Goal: Ask a question

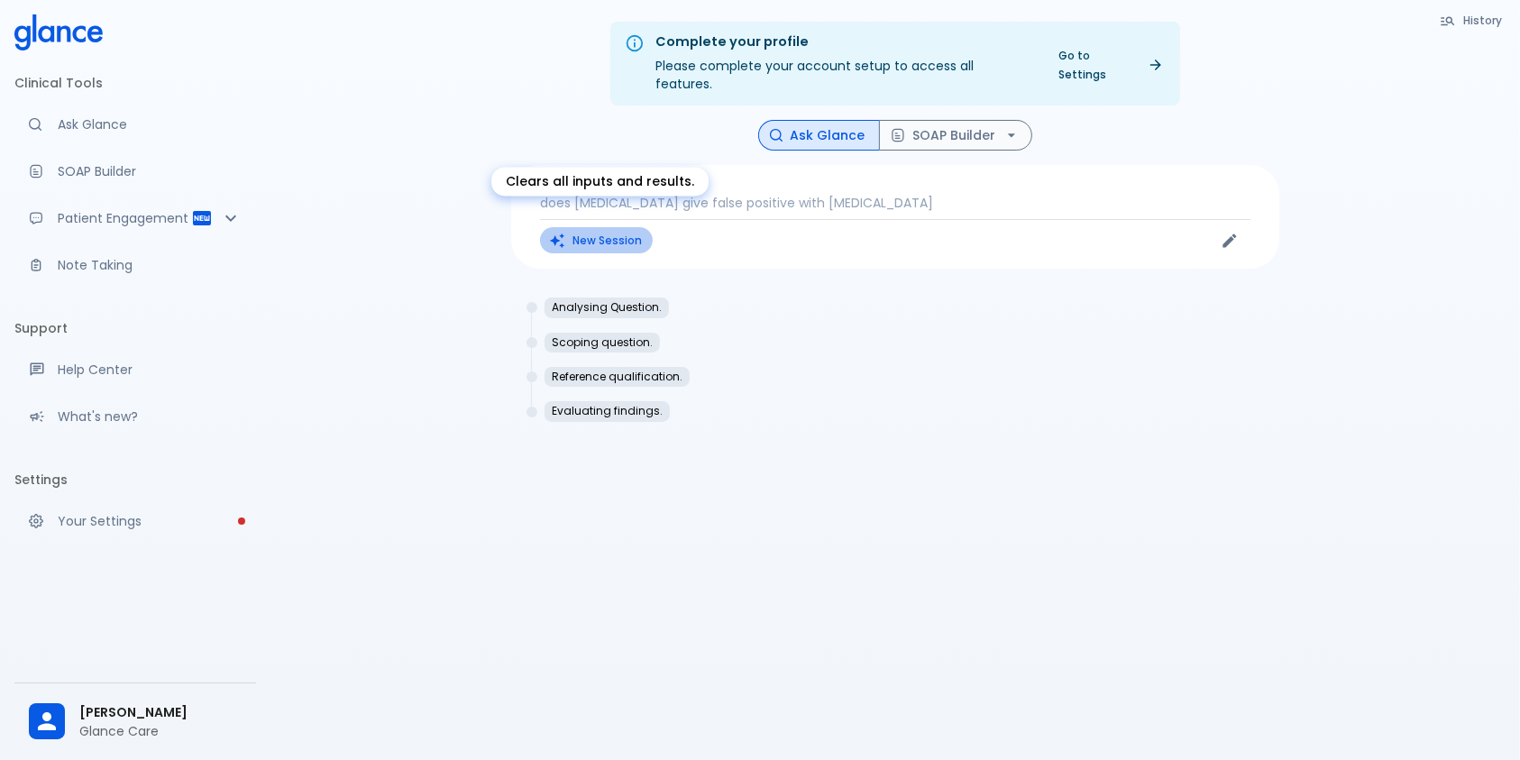
click at [613, 227] on button "New Session" at bounding box center [596, 240] width 113 height 26
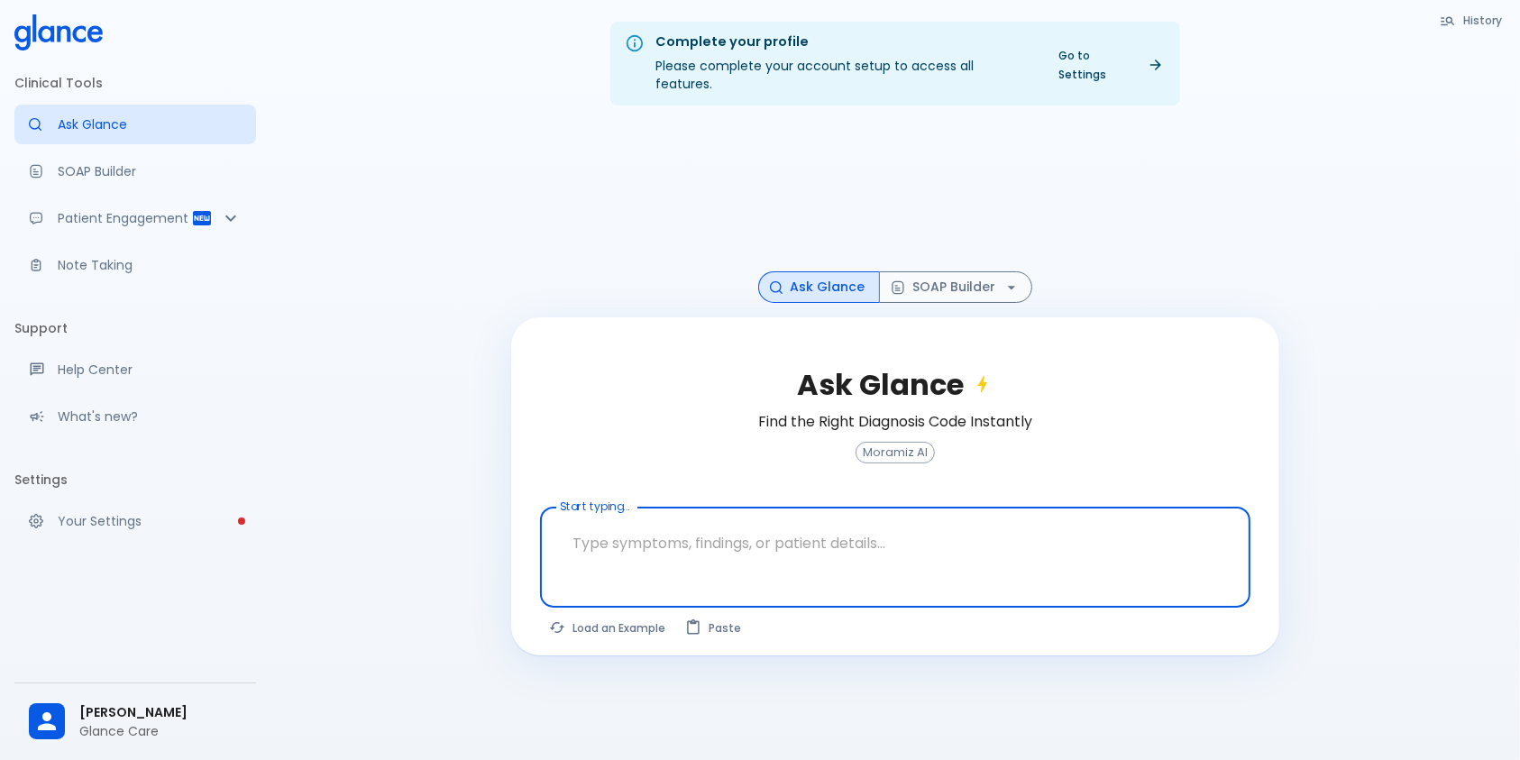
click at [716, 515] on textarea "Start typing..." at bounding box center [895, 543] width 685 height 57
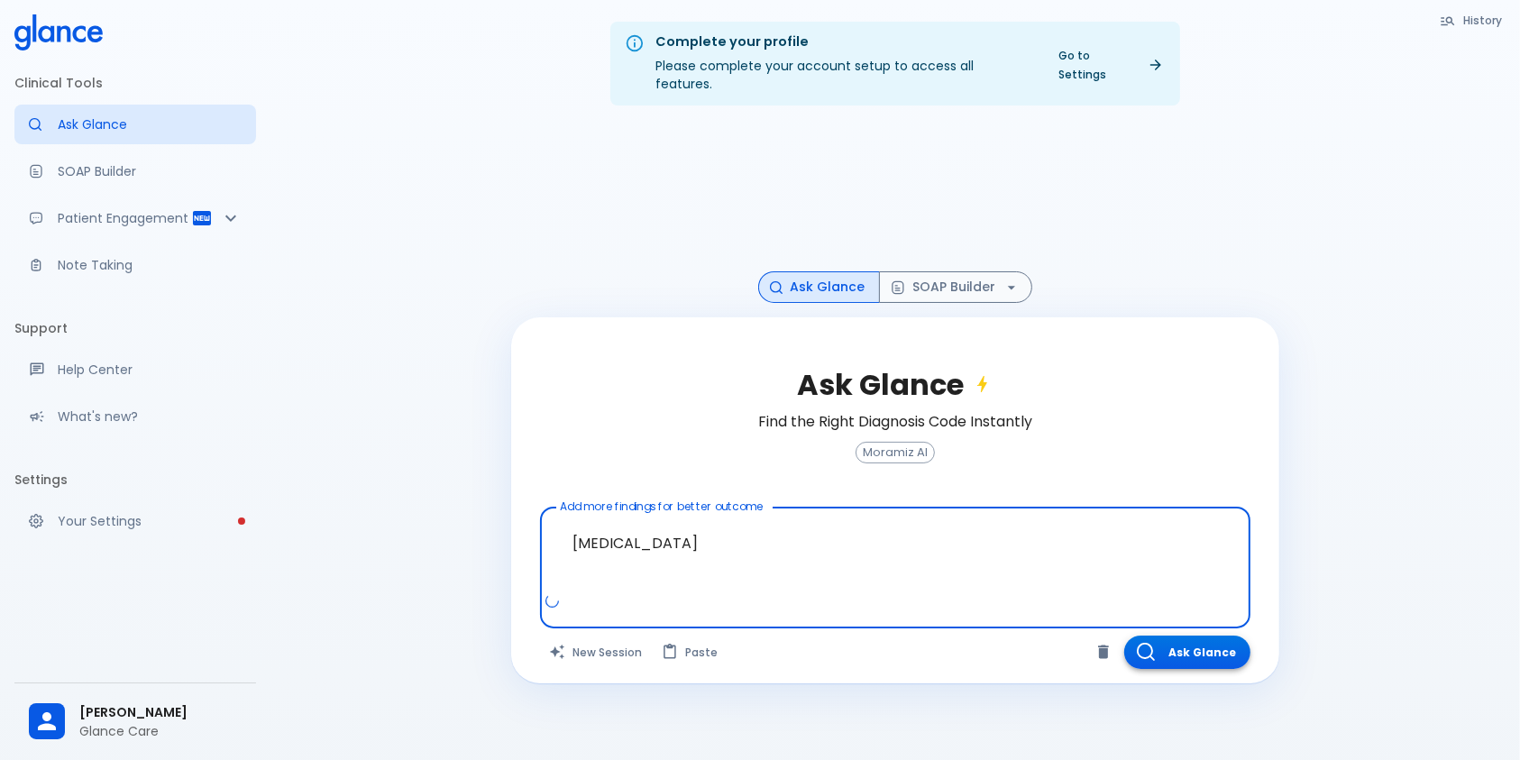
type textarea "[MEDICAL_DATA]"
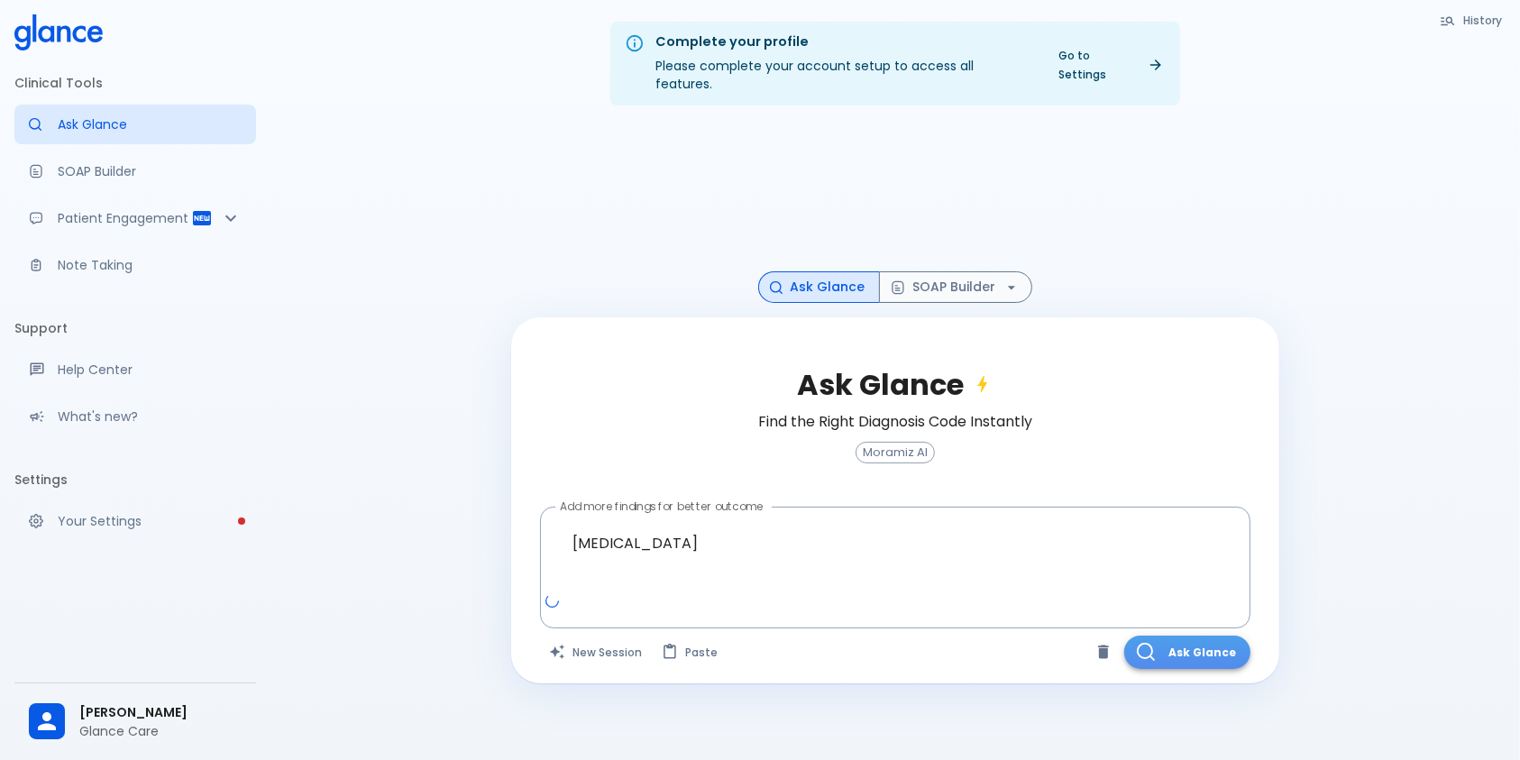
click at [1189, 647] on button "Ask Glance" at bounding box center [1188, 652] width 126 height 33
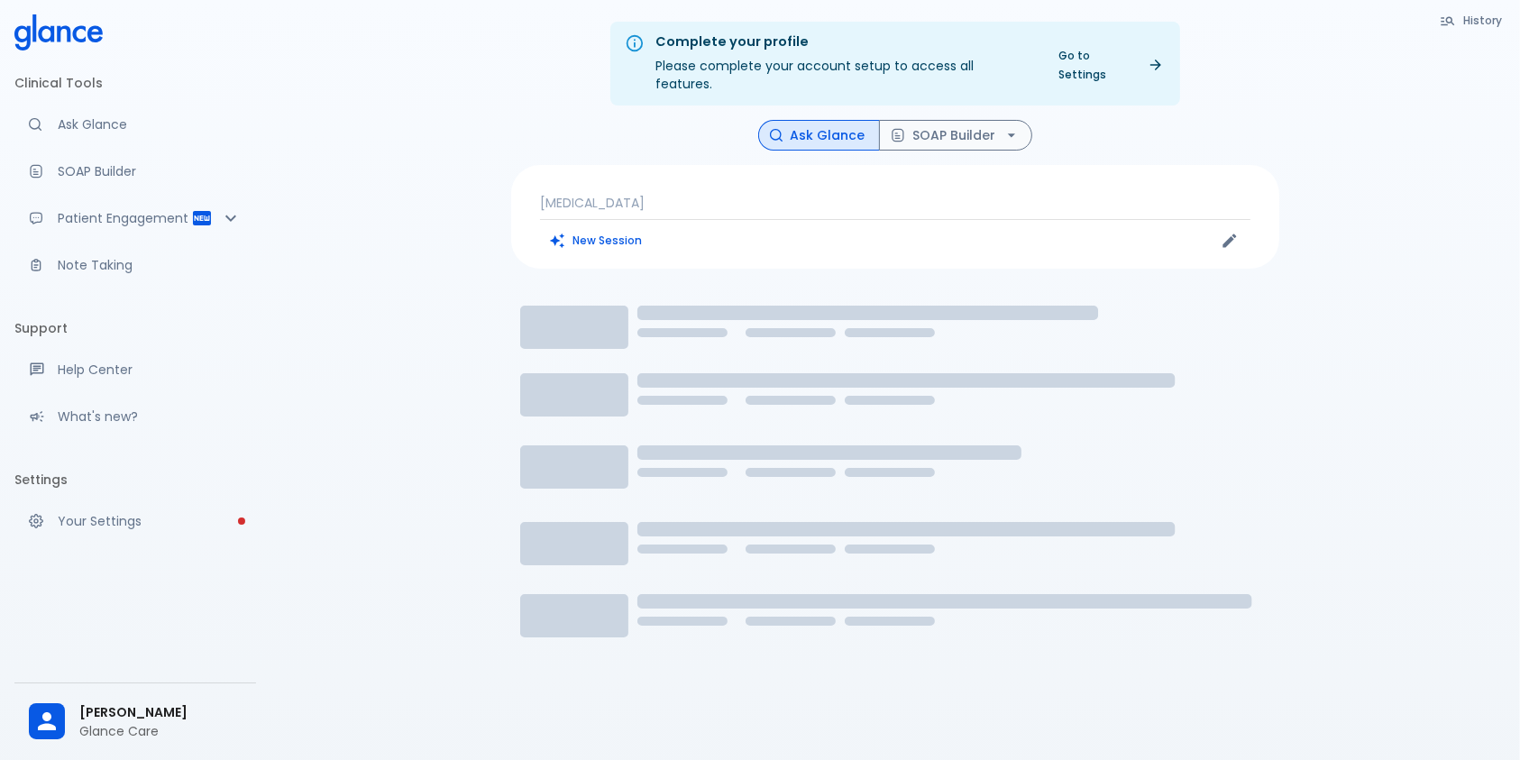
click at [297, 270] on div "Complete your profile Please complete your account setup to access all features…" at bounding box center [896, 401] width 1250 height 803
